Goal: Communication & Community: Answer question/provide support

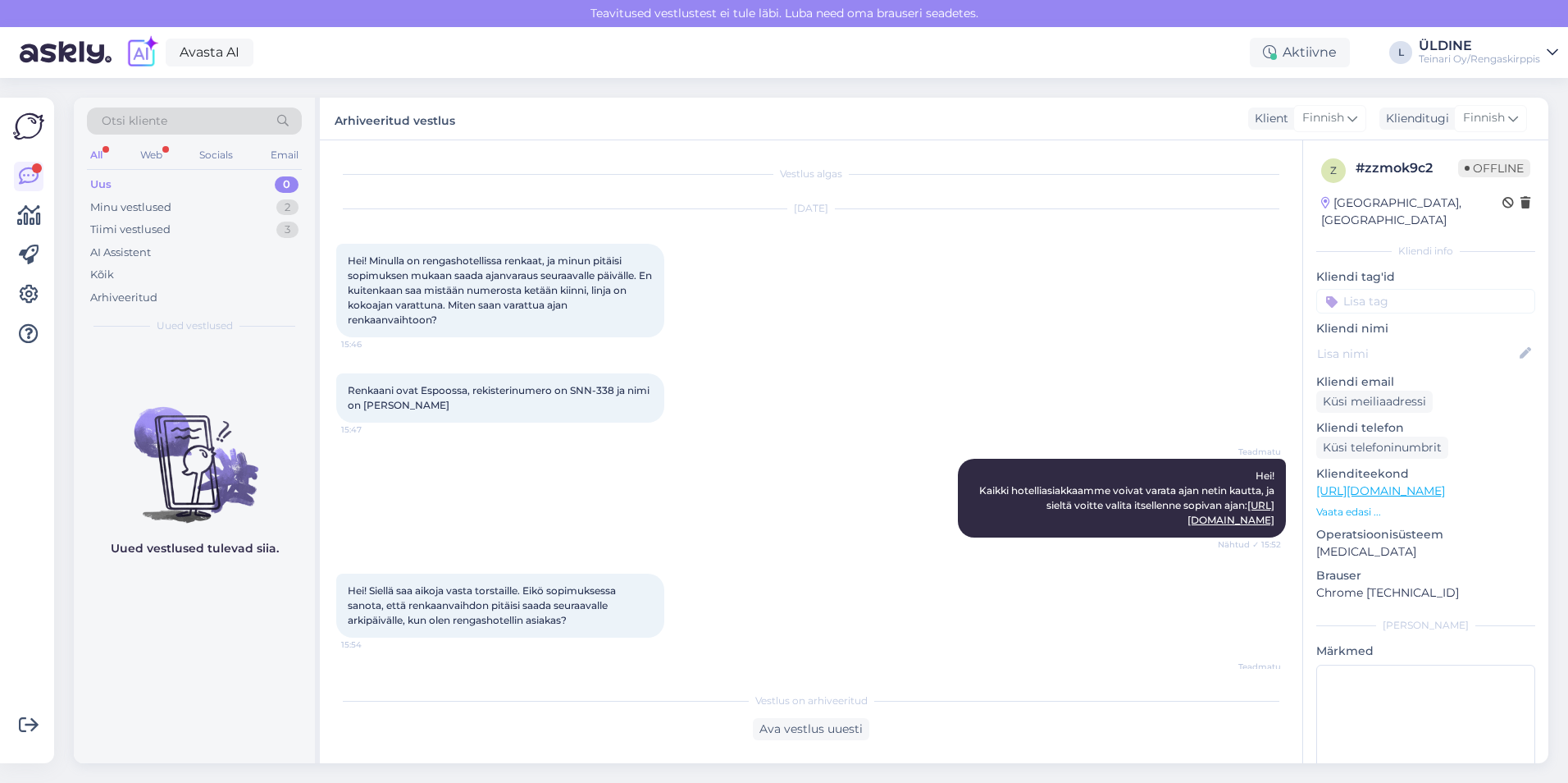
scroll to position [1349, 0]
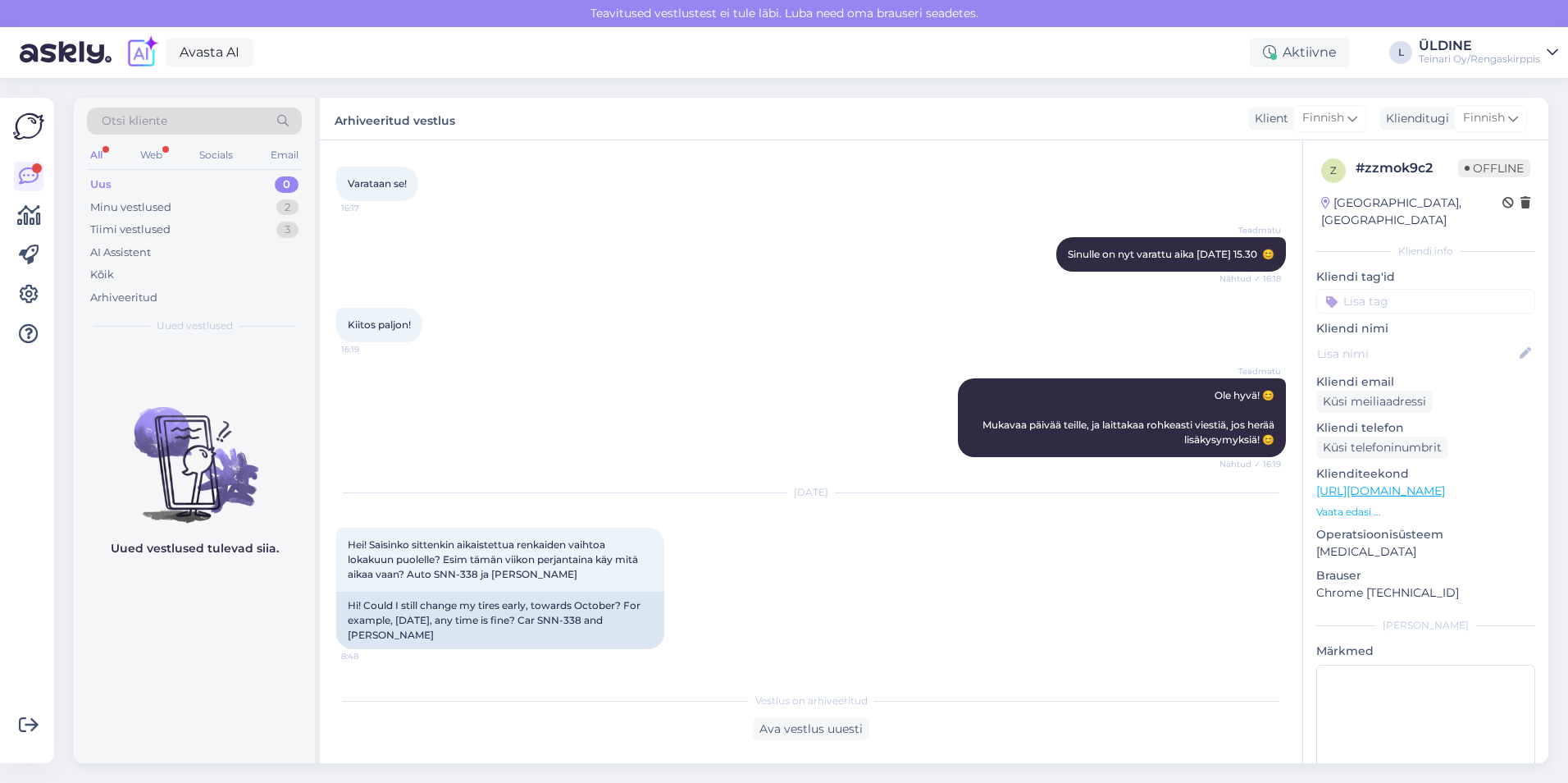
click at [98, 160] on div "All" at bounding box center [96, 155] width 19 height 21
click at [166, 204] on div "Minu vestlused" at bounding box center [131, 208] width 81 height 17
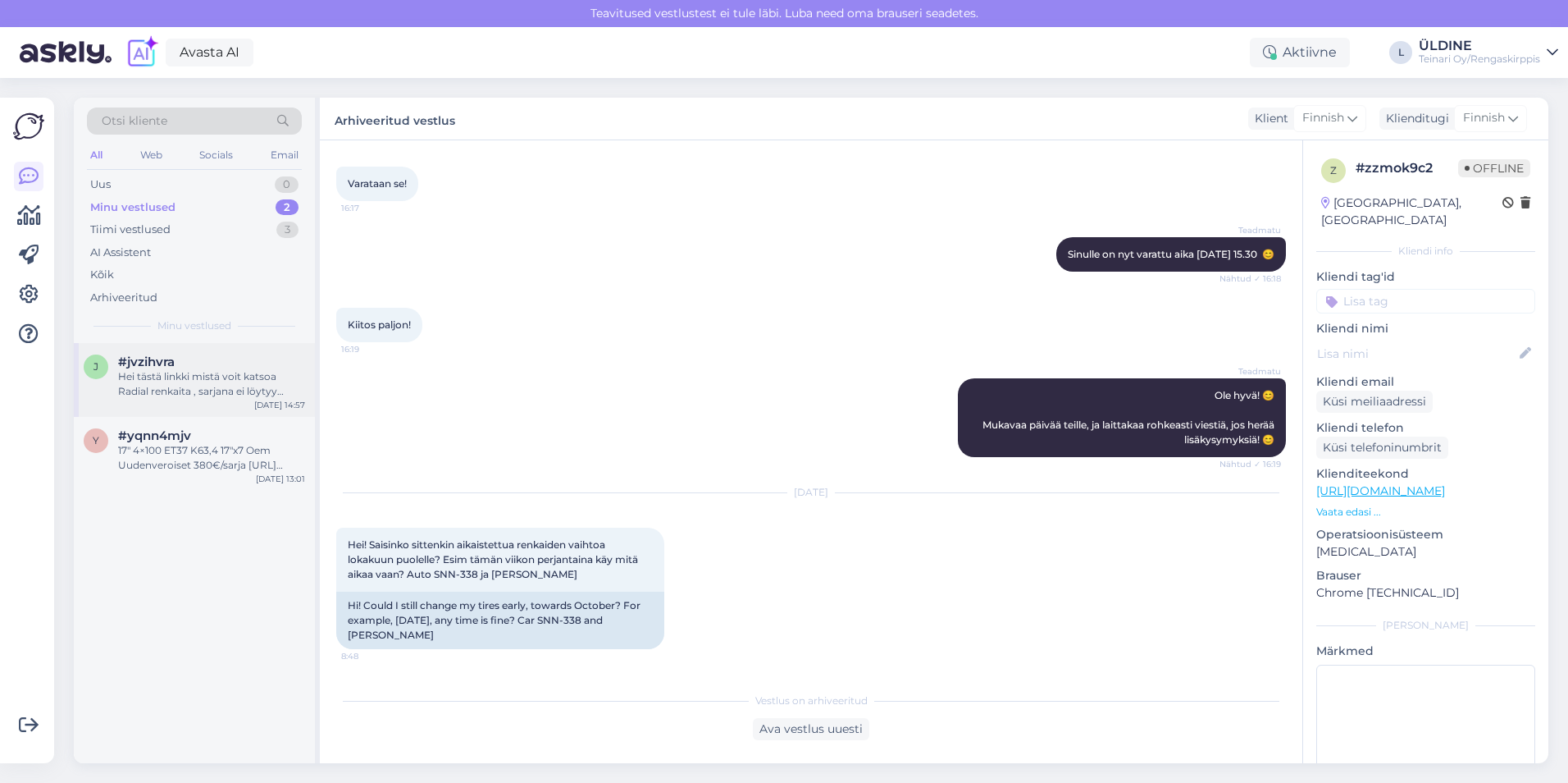
click at [267, 377] on div "Hei tästä linkki mistä voit katsoa Radial renkaita , sarjana ei löytyy mutta 2 …" at bounding box center [212, 385] width 187 height 30
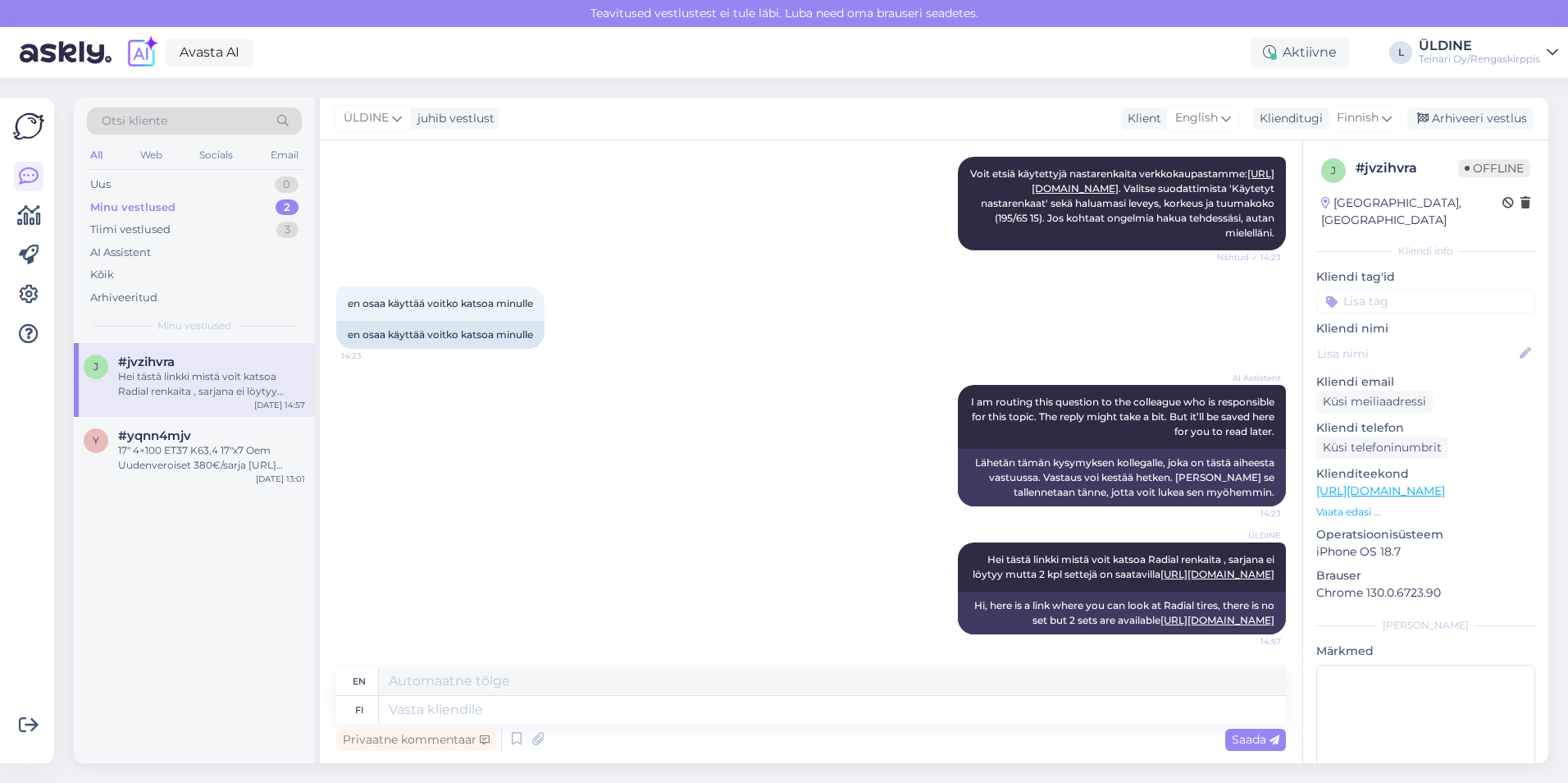
scroll to position [745, 0]
click at [146, 156] on div "Web" at bounding box center [151, 155] width 29 height 21
click at [206, 466] on div "17″ 4×100 ET37 K63,4 17″x7 Oem Uudenveroiset 380€/sarja [URL][DOMAIN_NAME] Uude…" at bounding box center [212, 458] width 187 height 30
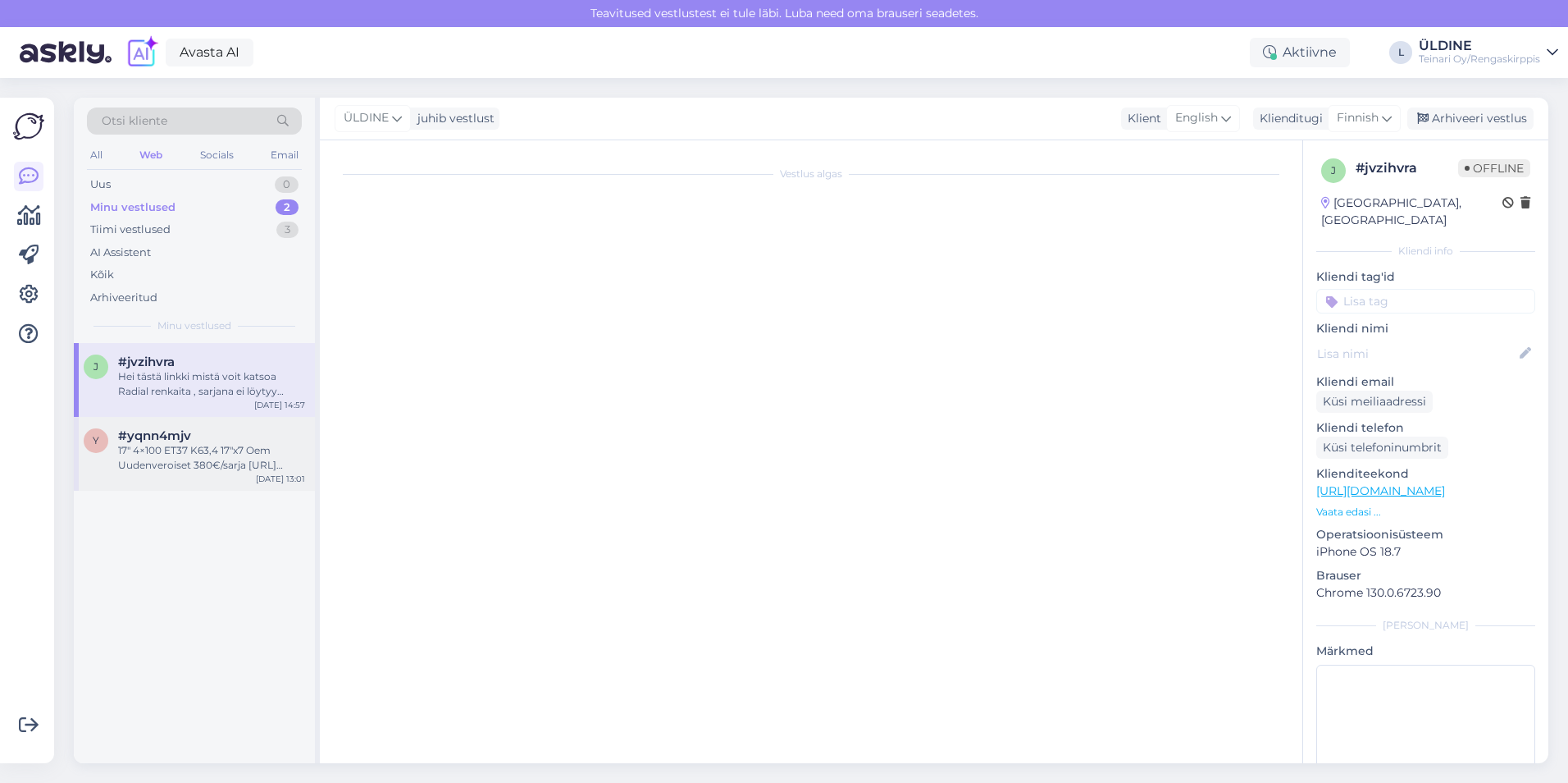
scroll to position [669, 0]
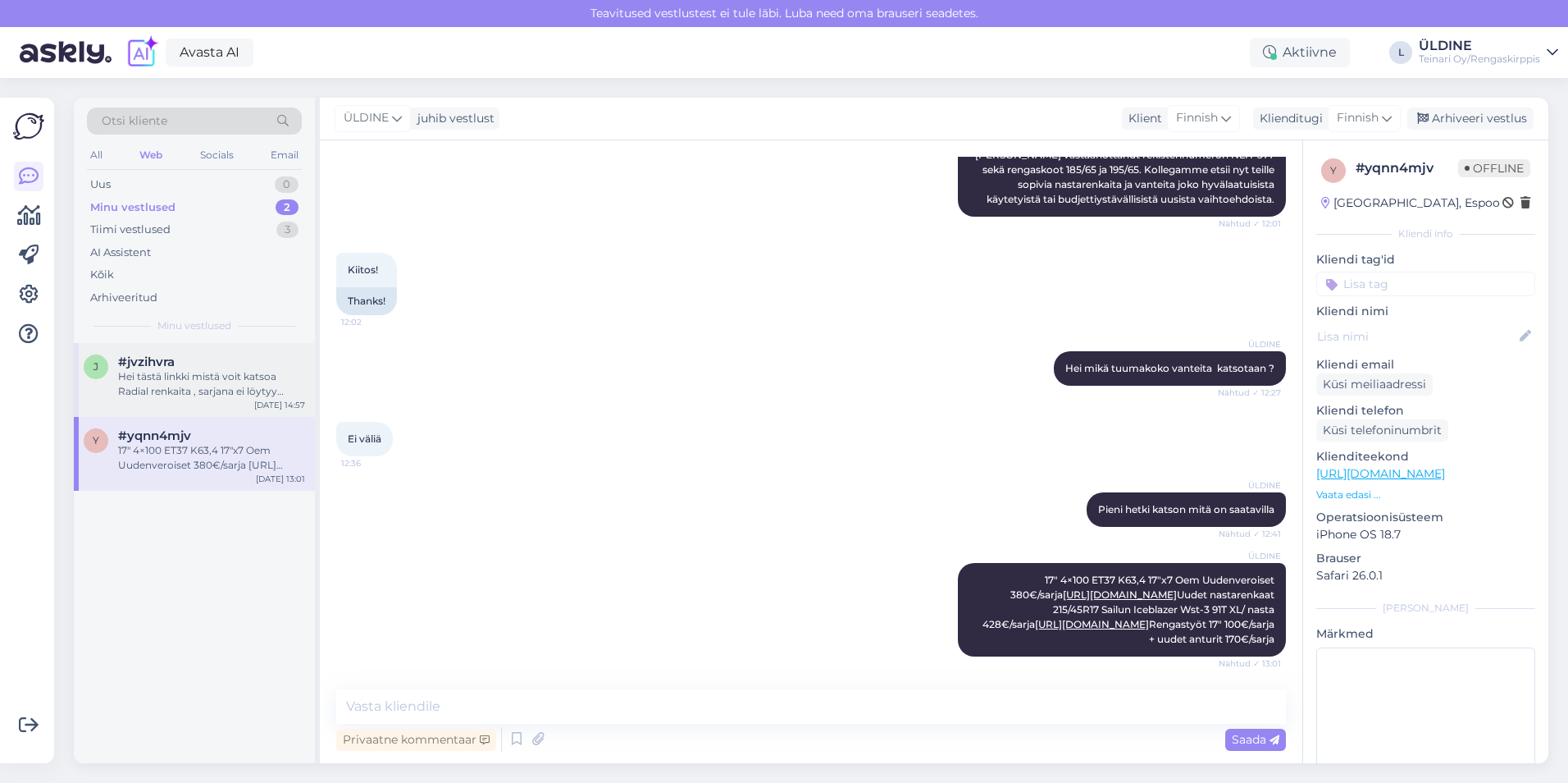
click at [173, 384] on div "Hei tästä linkki mistä voit katsoa Radial renkaita , sarjana ei löytyy mutta 2 …" at bounding box center [212, 385] width 187 height 30
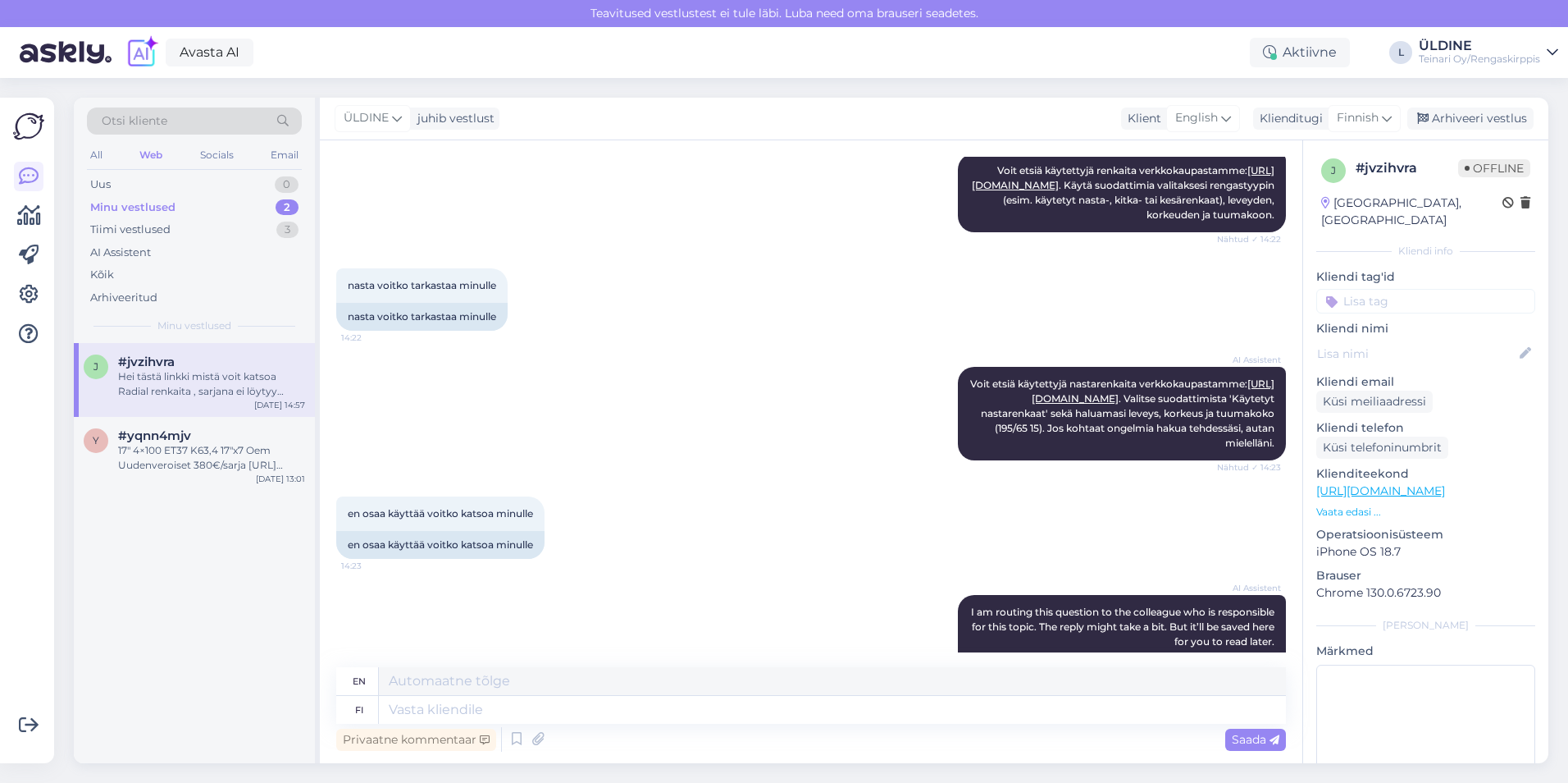
scroll to position [745, 0]
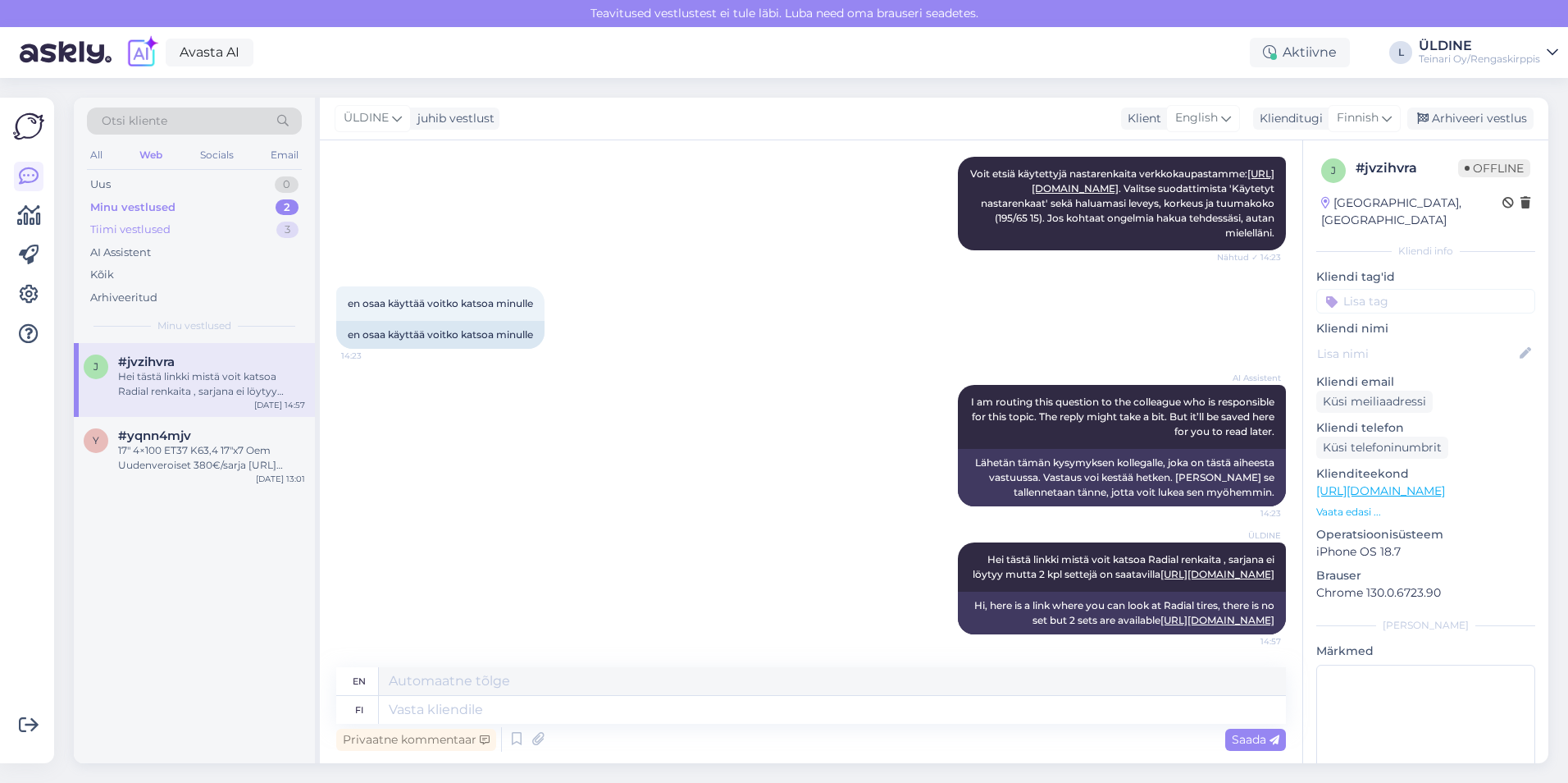
click at [146, 231] on div "Tiimi vestlused" at bounding box center [131, 230] width 80 height 17
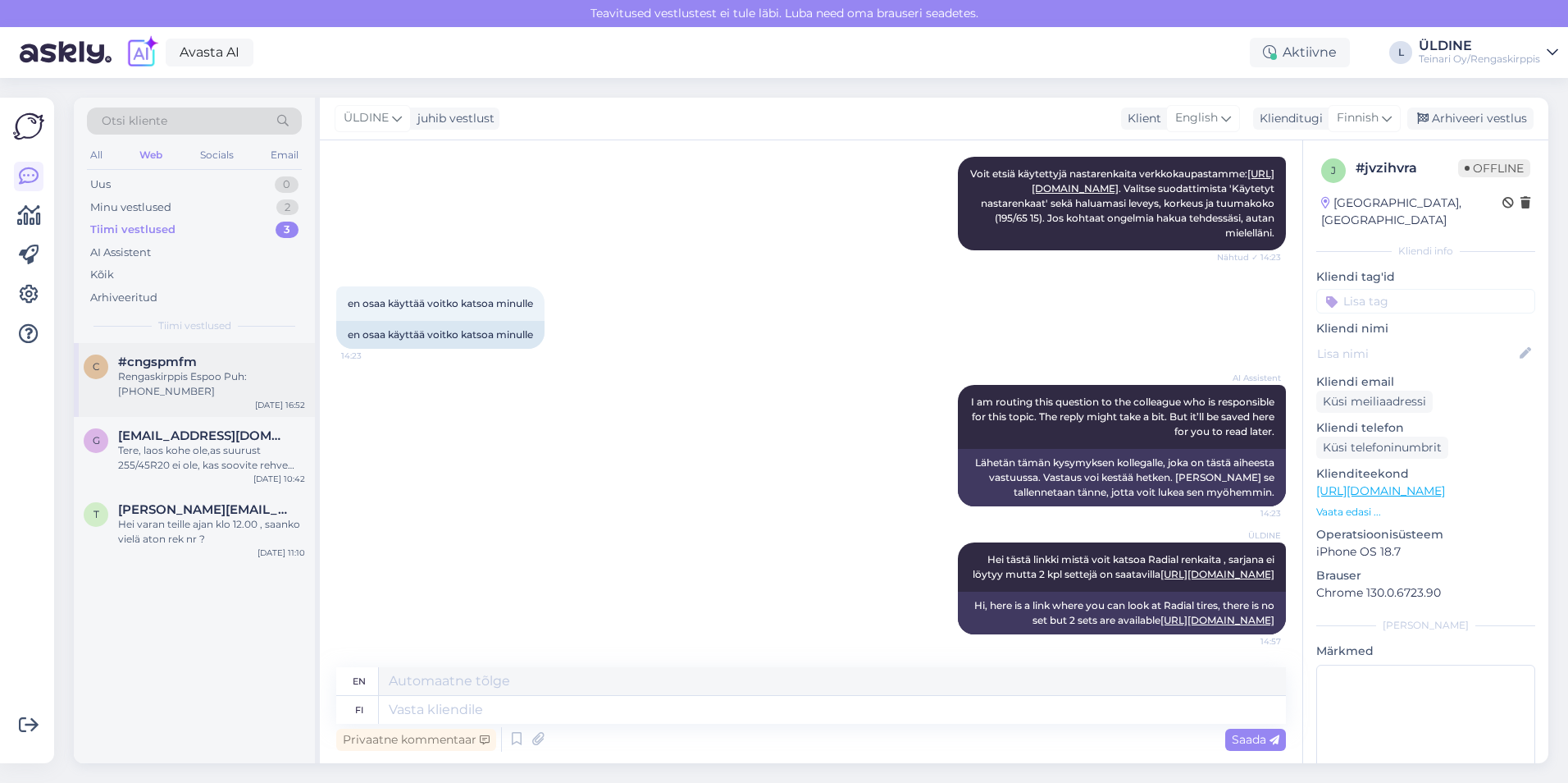
click at [210, 390] on div "Rengaskirppis Espoo Puh: [PHONE_NUMBER]" at bounding box center [212, 385] width 187 height 30
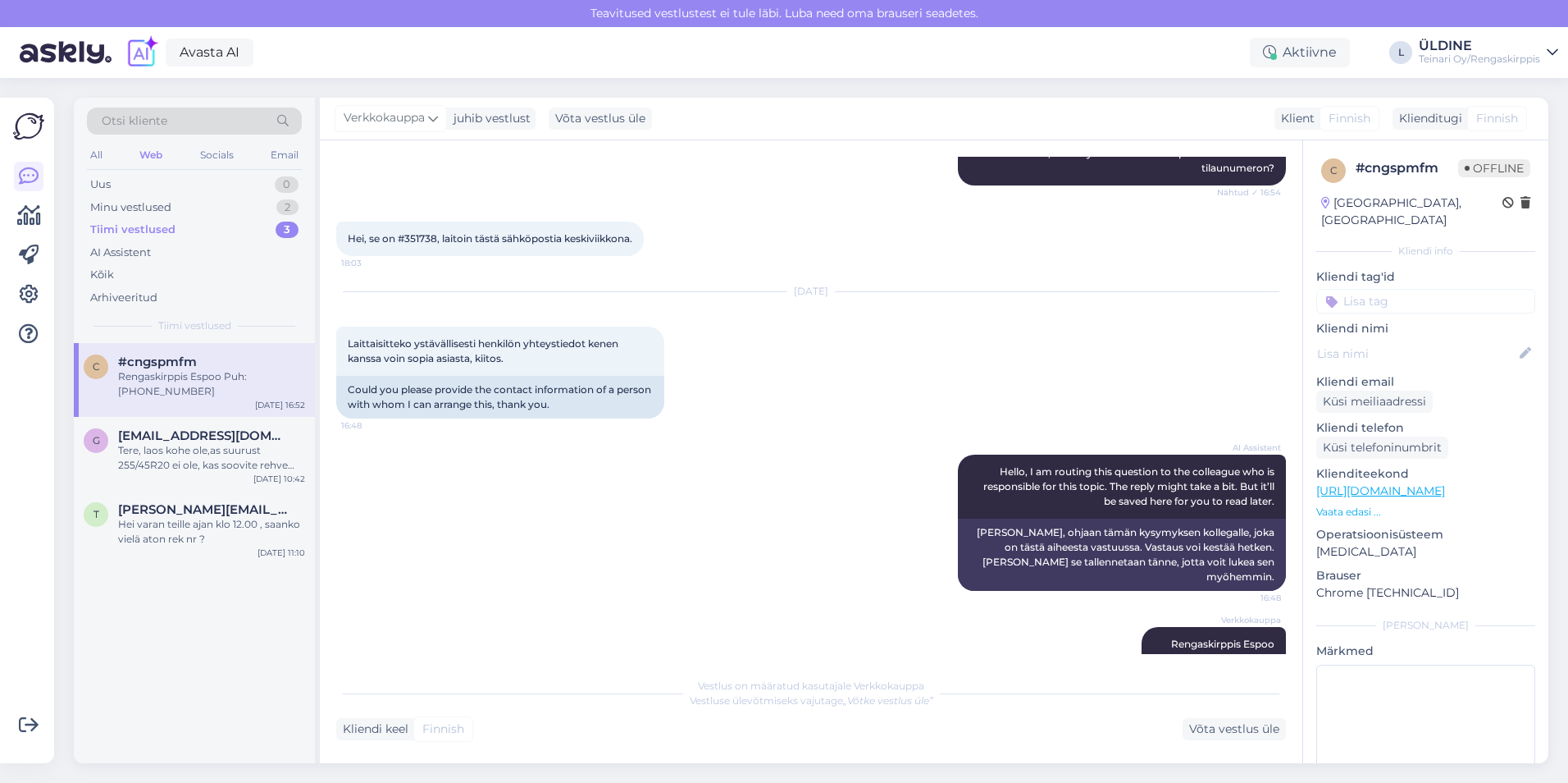
scroll to position [218, 0]
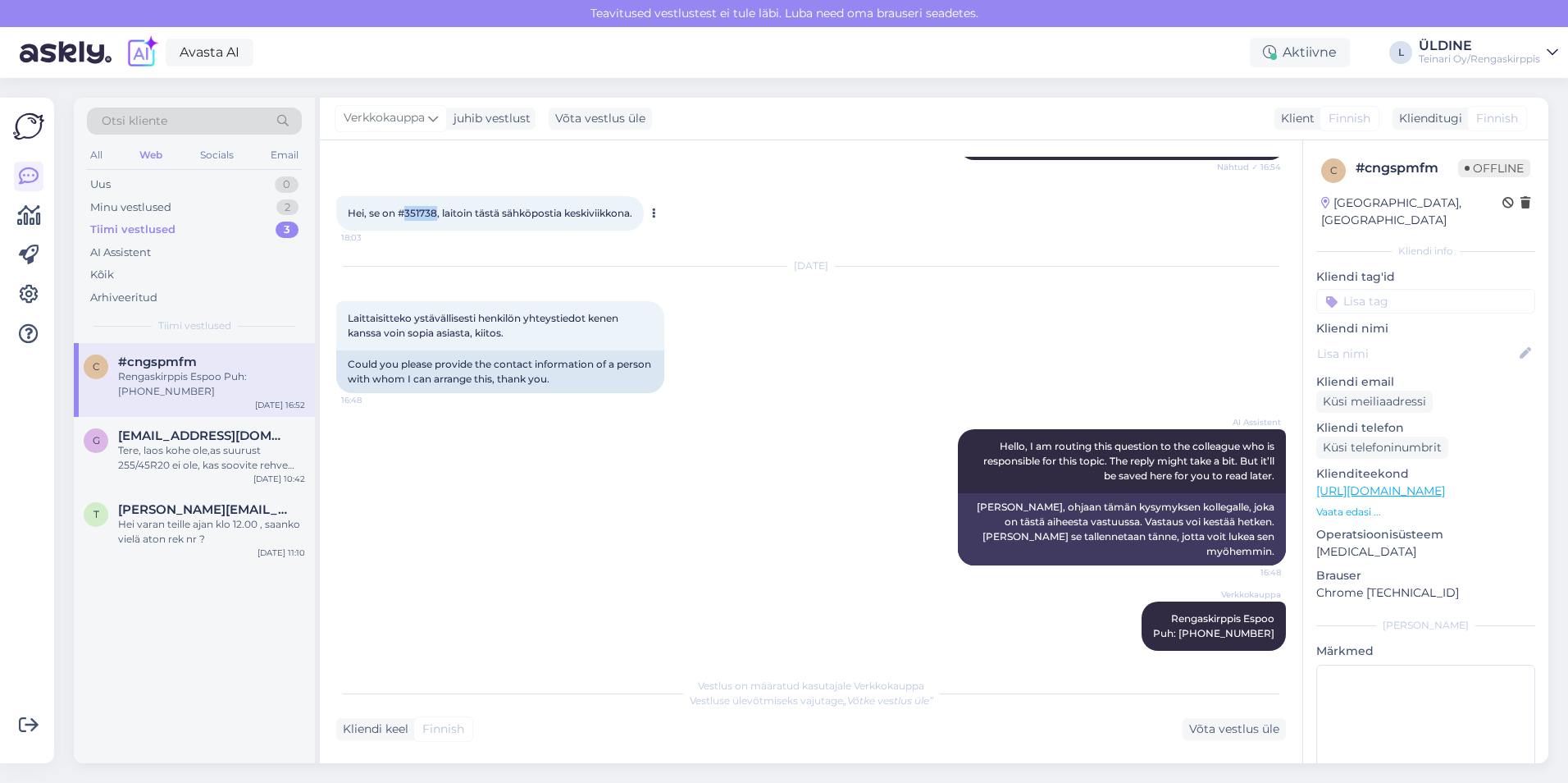
drag, startPoint x: 437, startPoint y: 214, endPoint x: 408, endPoint y: 210, distance: 29.3
click at [408, 210] on span "Hei, se on #351738, laitoin tästä sähköpostia keskiviikkona." at bounding box center [490, 213] width 284 height 12
copy span "351738"
